Goal: Find specific page/section: Find specific page/section

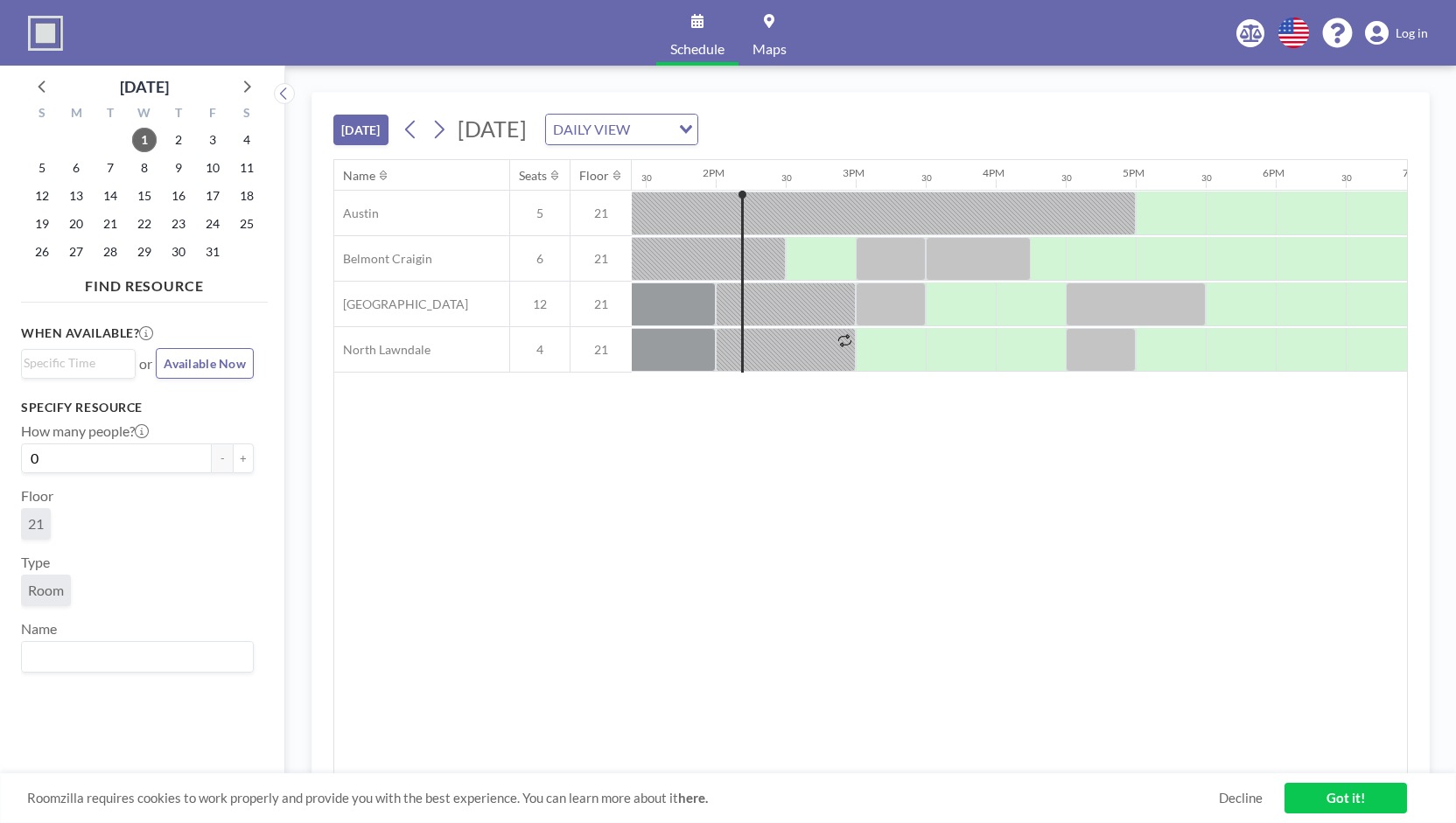
scroll to position [0, 1890]
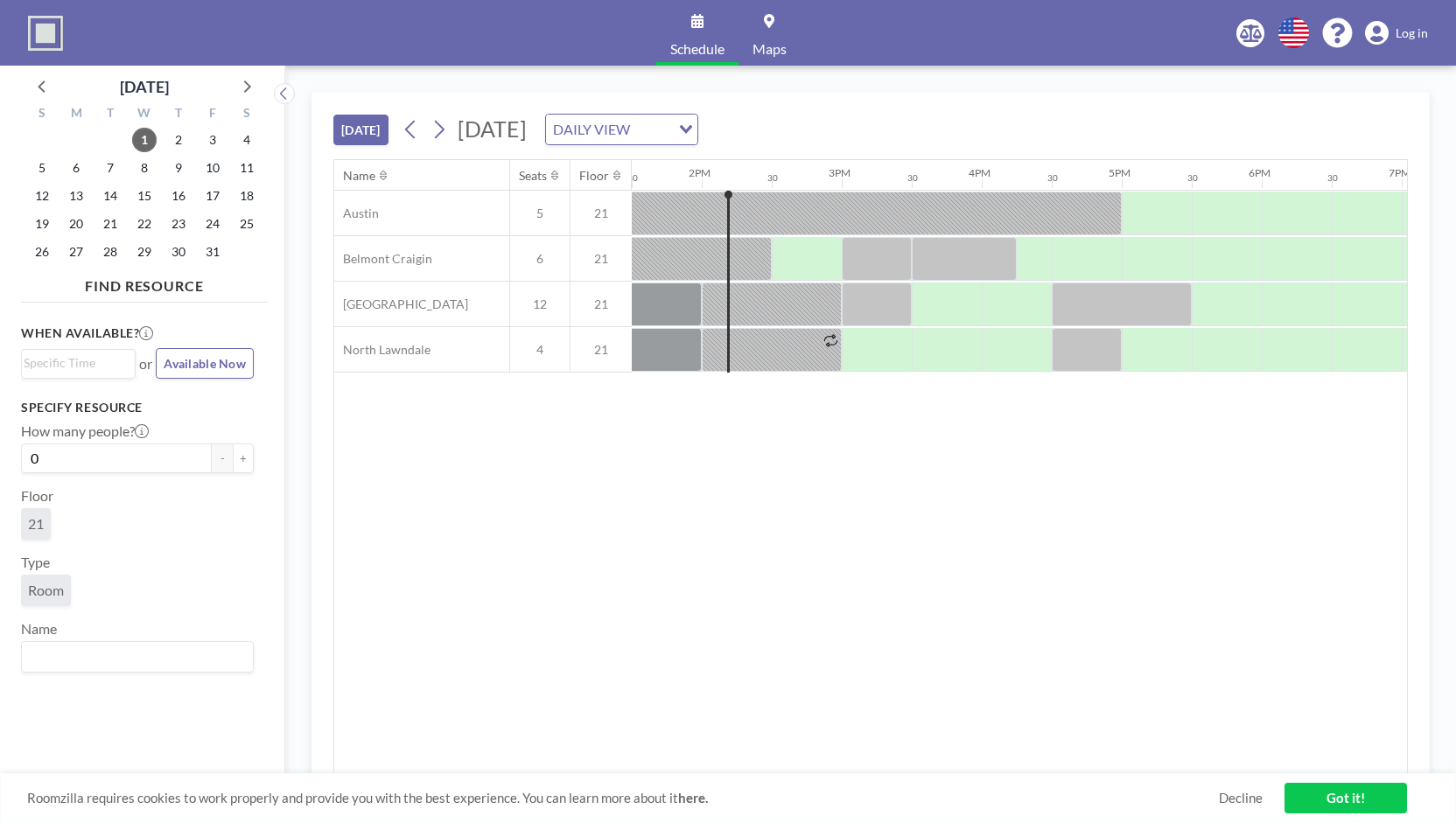
click at [1411, 39] on span "Log in" at bounding box center [1411, 33] width 33 height 15
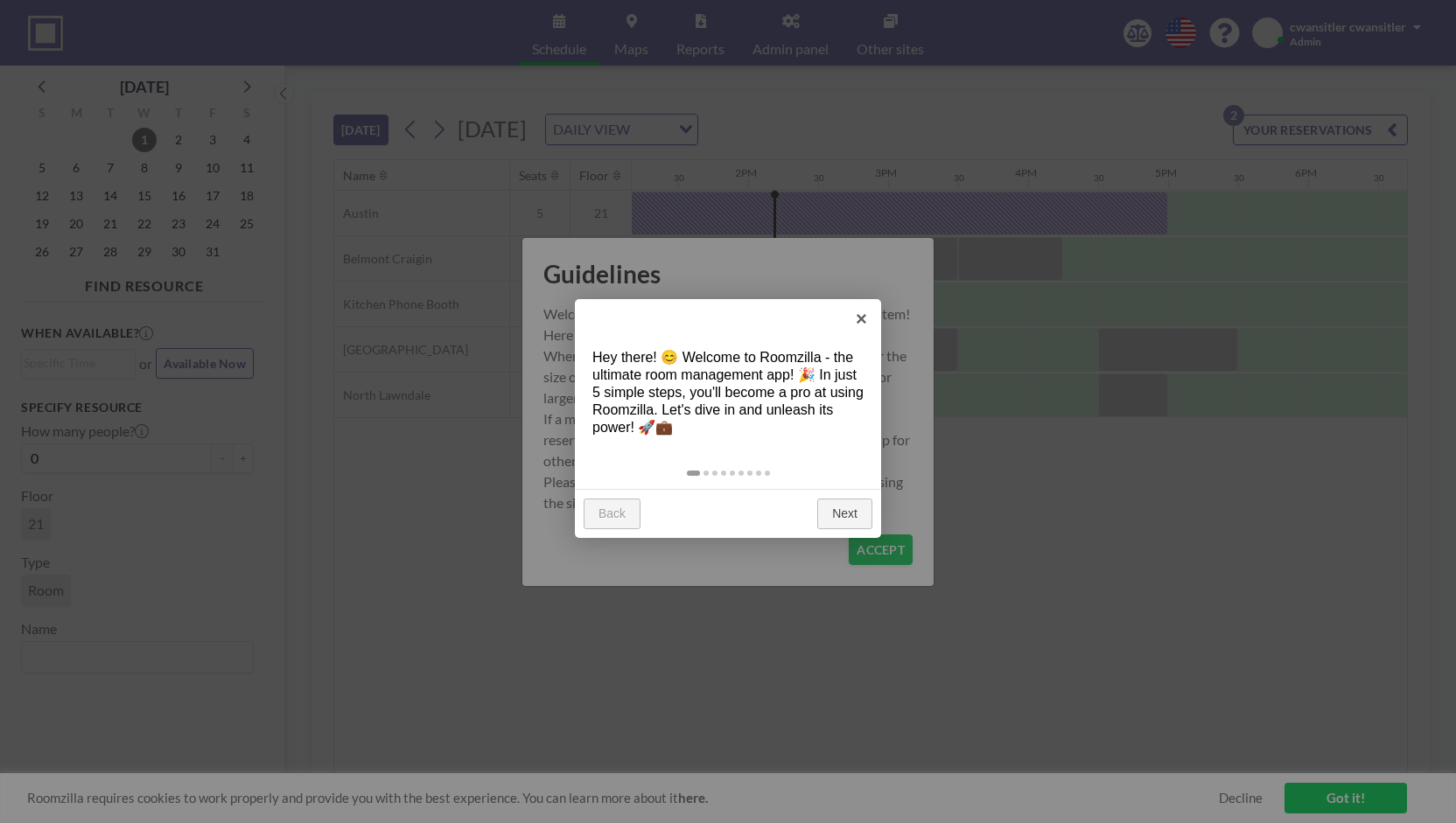
scroll to position [0, 1890]
click at [870, 315] on link "×" at bounding box center [861, 318] width 39 height 39
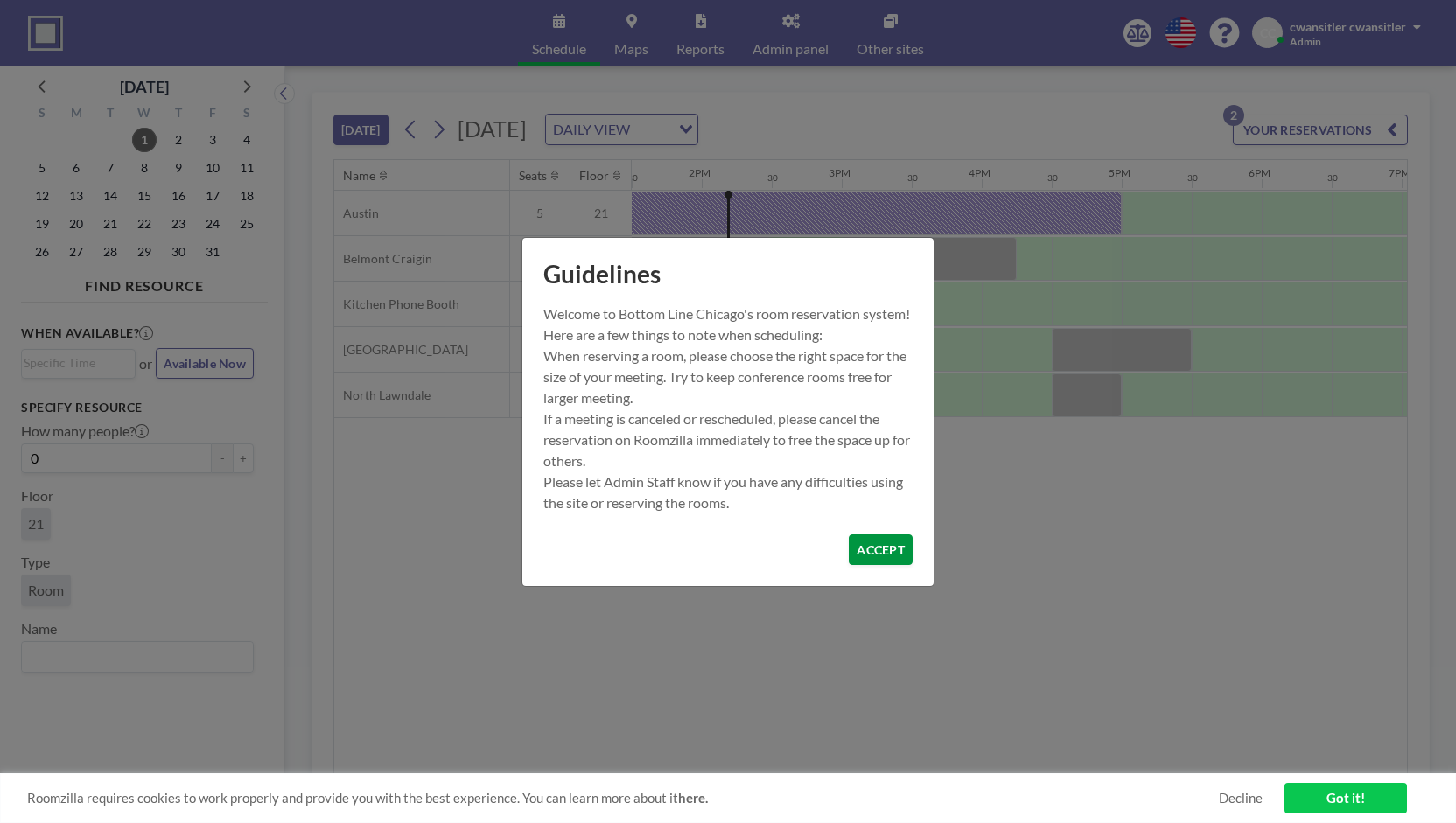
click at [891, 551] on button "ACCEPT" at bounding box center [881, 550] width 64 height 31
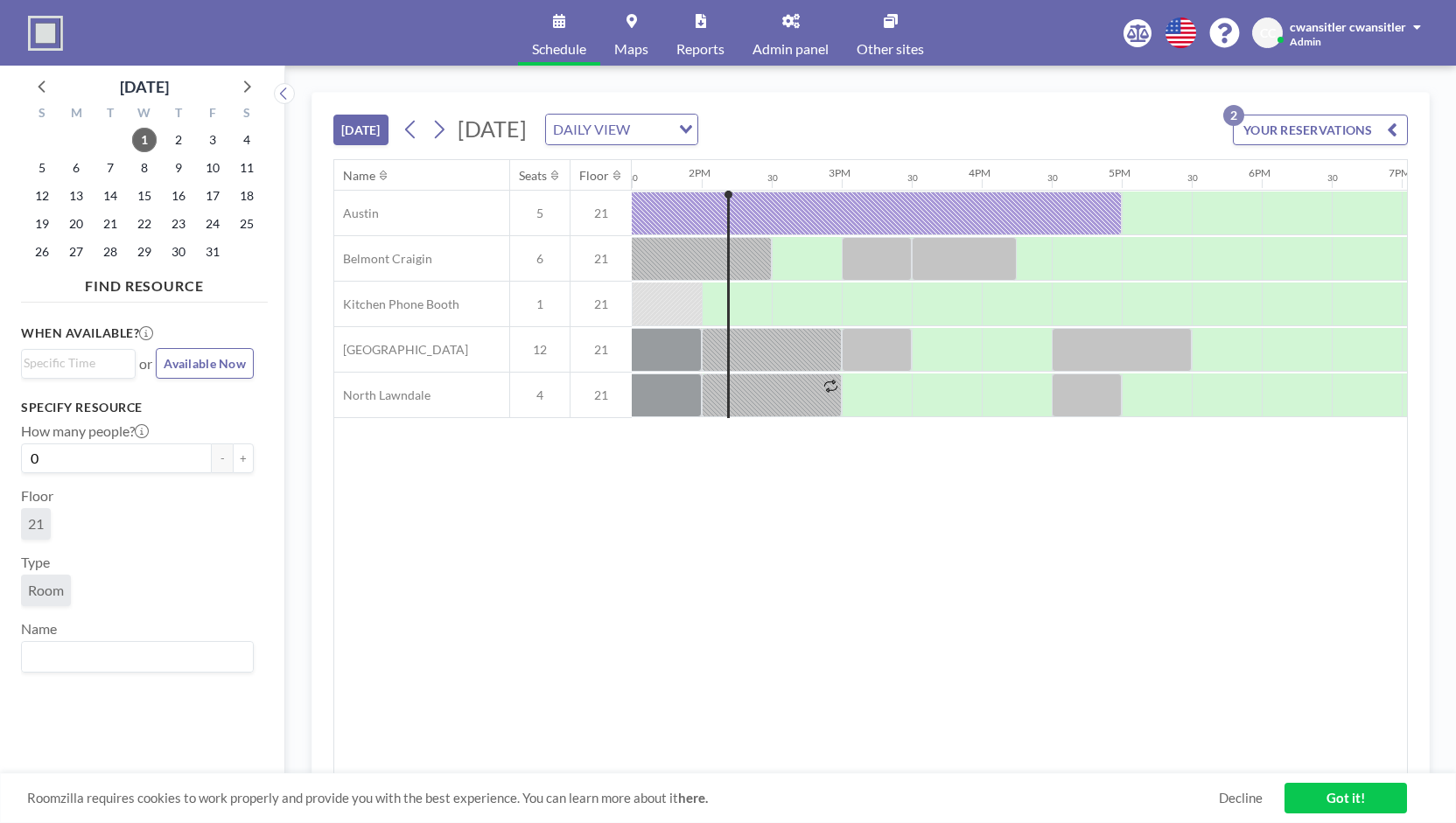
click at [706, 33] on link "Reports" at bounding box center [701, 33] width 76 height 65
